Goal: Task Accomplishment & Management: Use online tool/utility

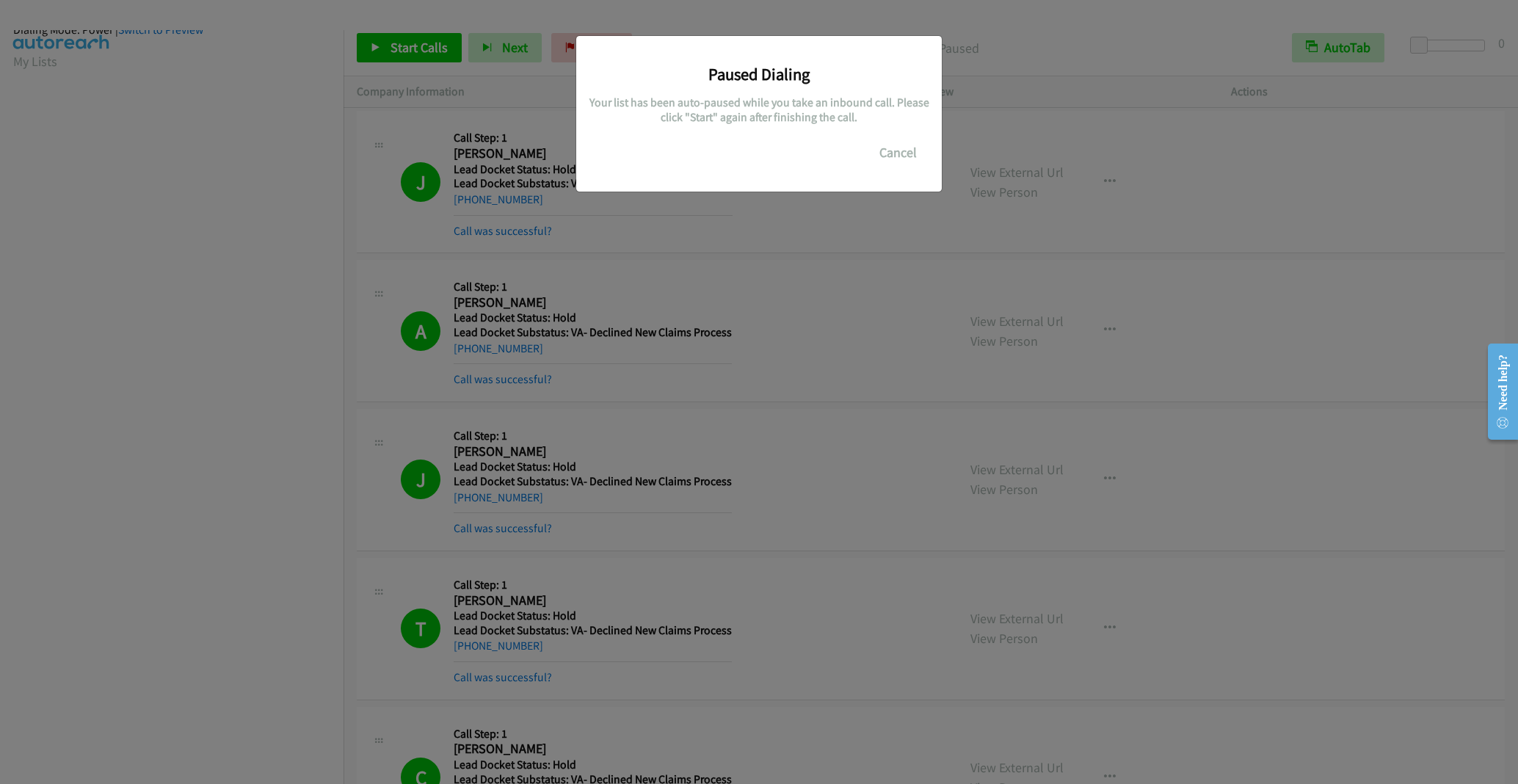
scroll to position [39, 0]
click at [895, 158] on button "Cancel" at bounding box center [898, 152] width 65 height 30
click at [900, 159] on button "Cancel" at bounding box center [898, 152] width 65 height 30
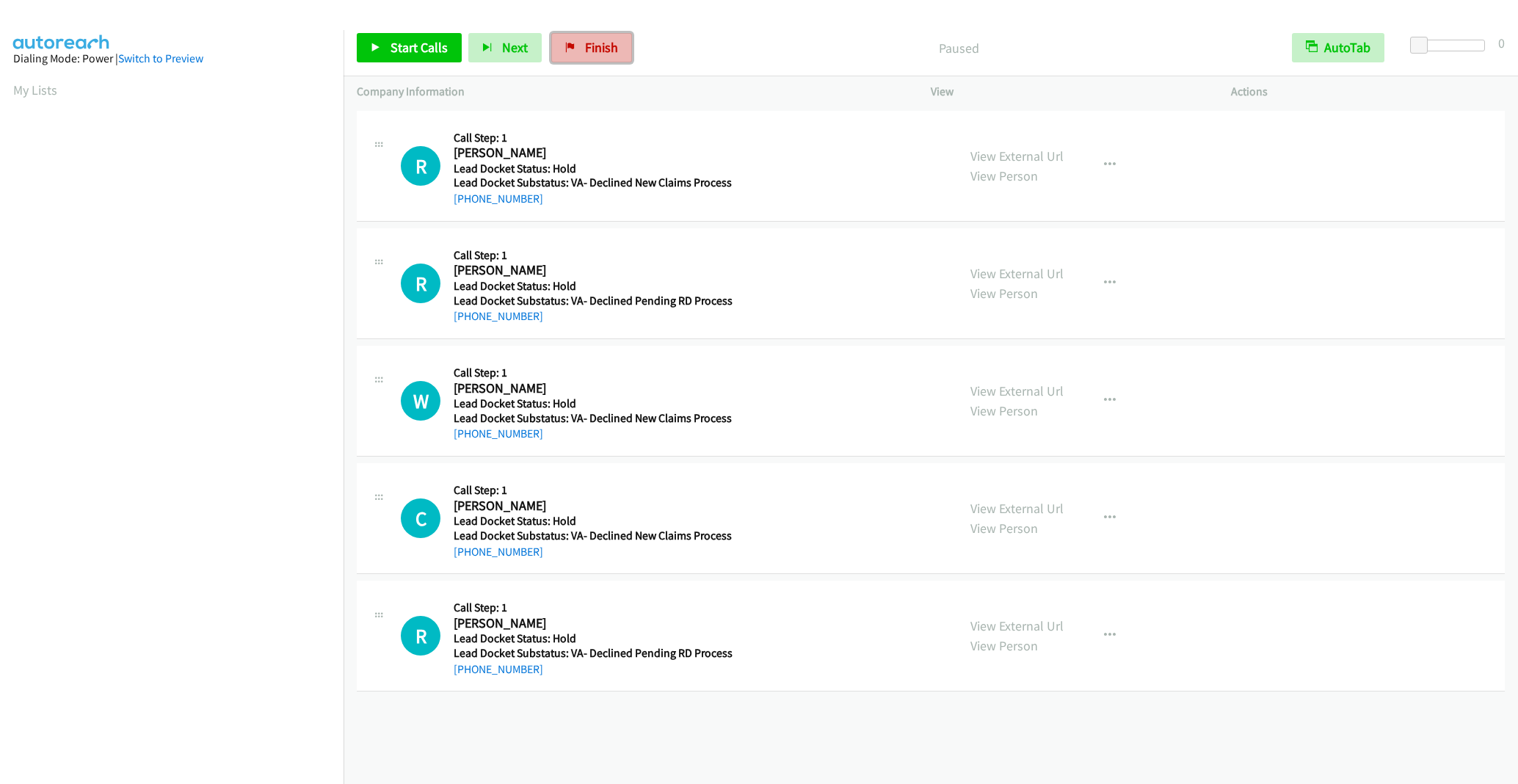
click at [593, 45] on span "Finish" at bounding box center [601, 47] width 33 height 17
click at [402, 51] on span "Start Calls" at bounding box center [419, 47] width 57 height 17
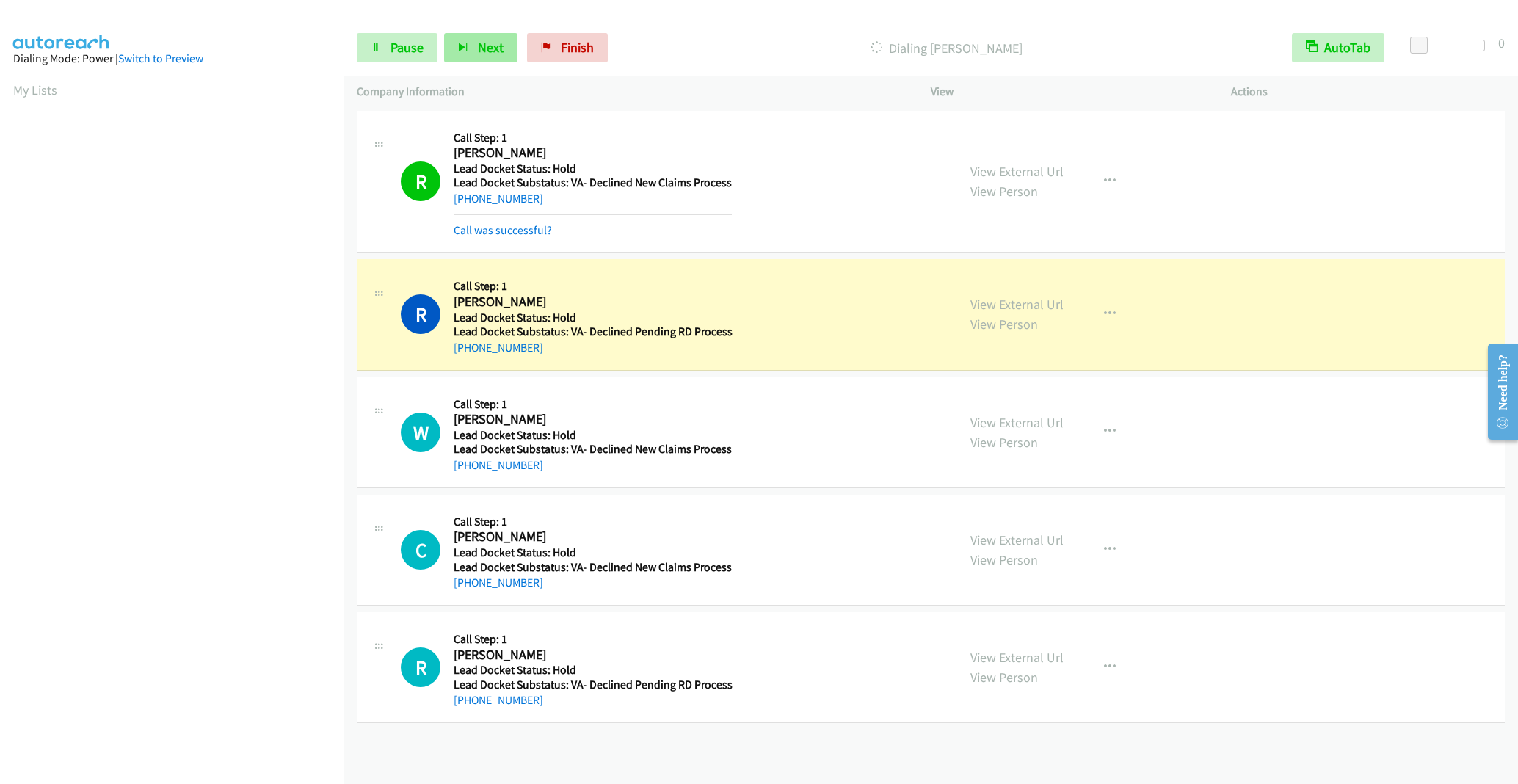
scroll to position [8, 0]
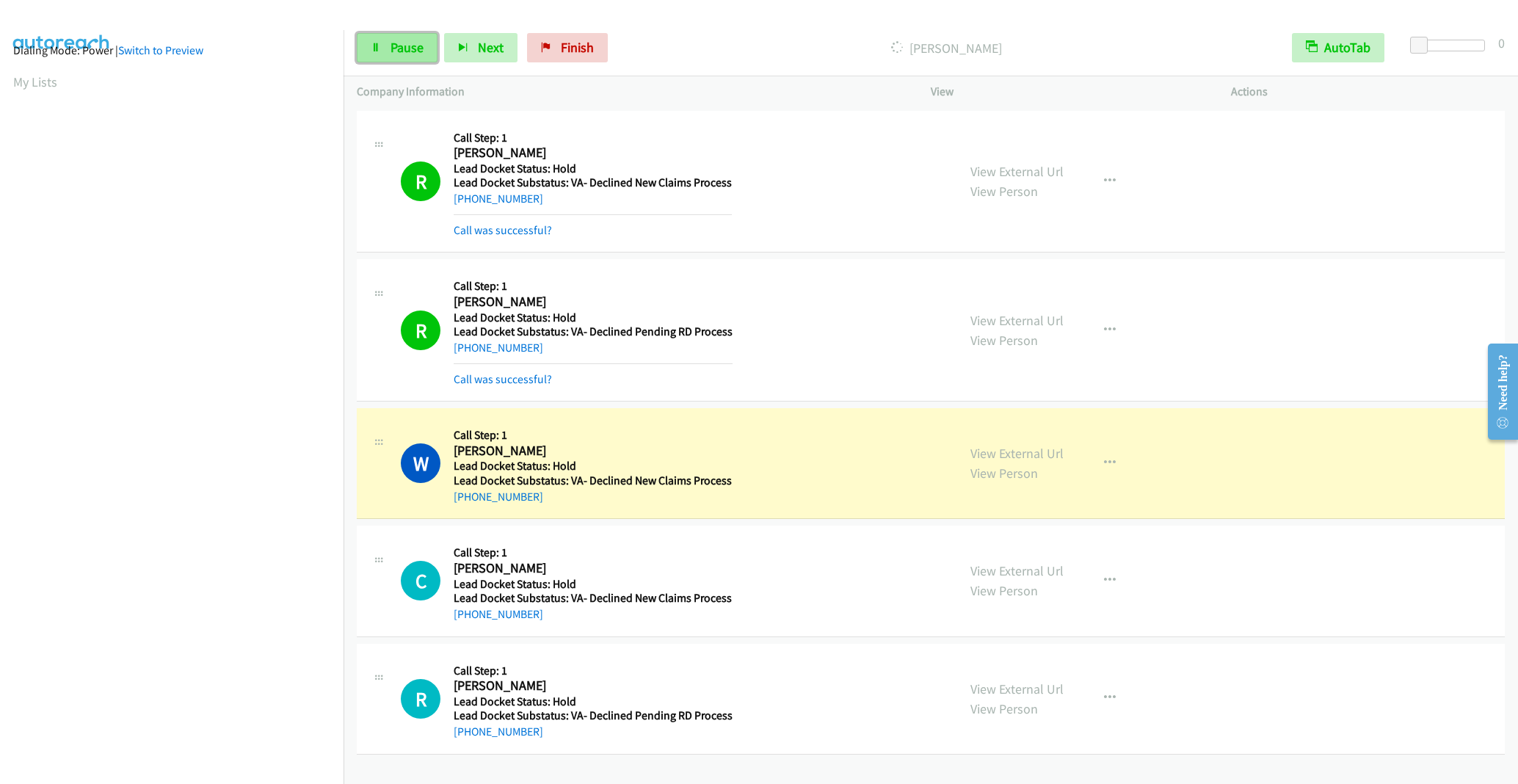
click at [403, 47] on span "Pause" at bounding box center [406, 47] width 33 height 17
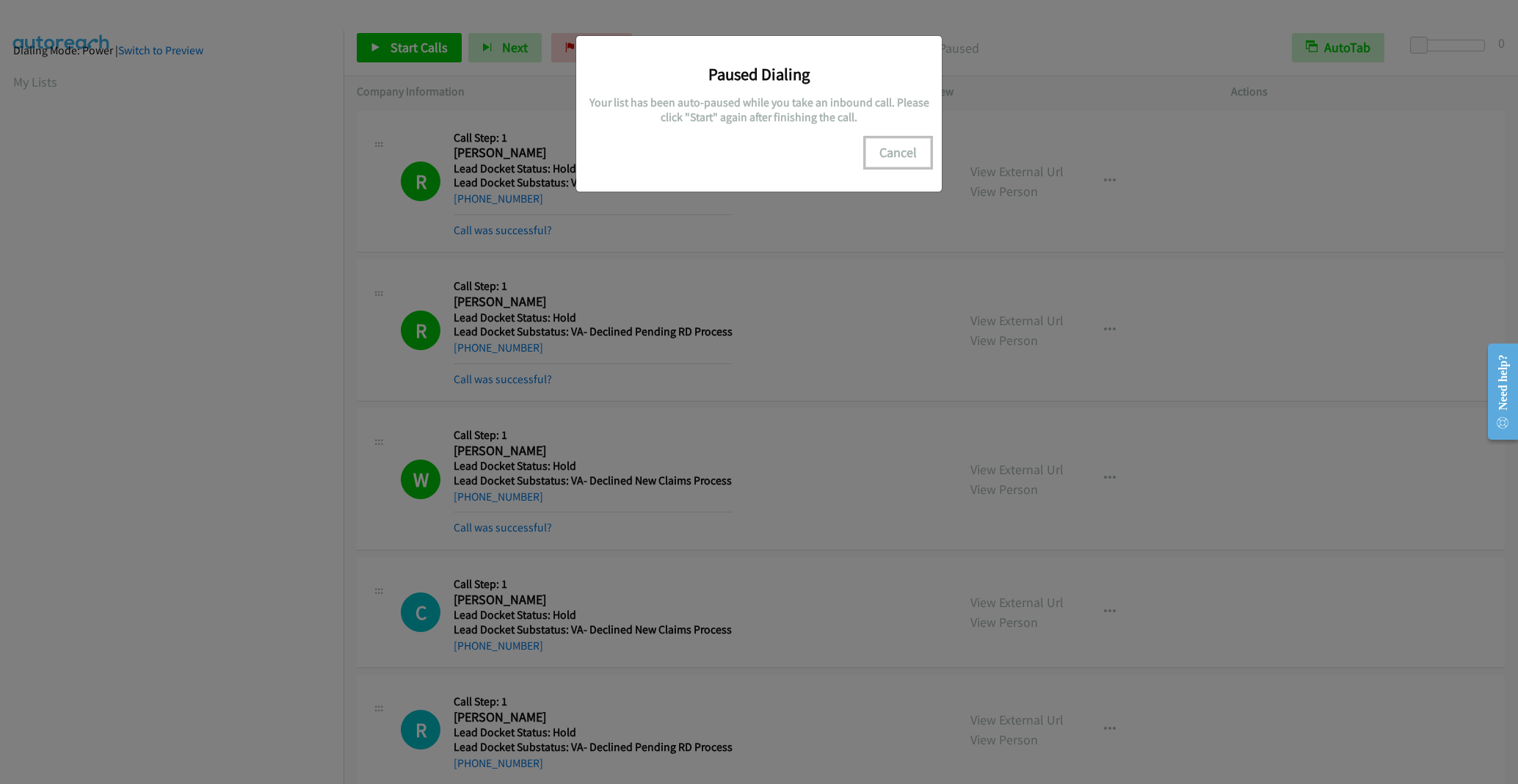
click at [900, 149] on button "Cancel" at bounding box center [898, 152] width 65 height 30
click at [891, 154] on button "Cancel" at bounding box center [898, 152] width 65 height 30
